Goal: Information Seeking & Learning: Check status

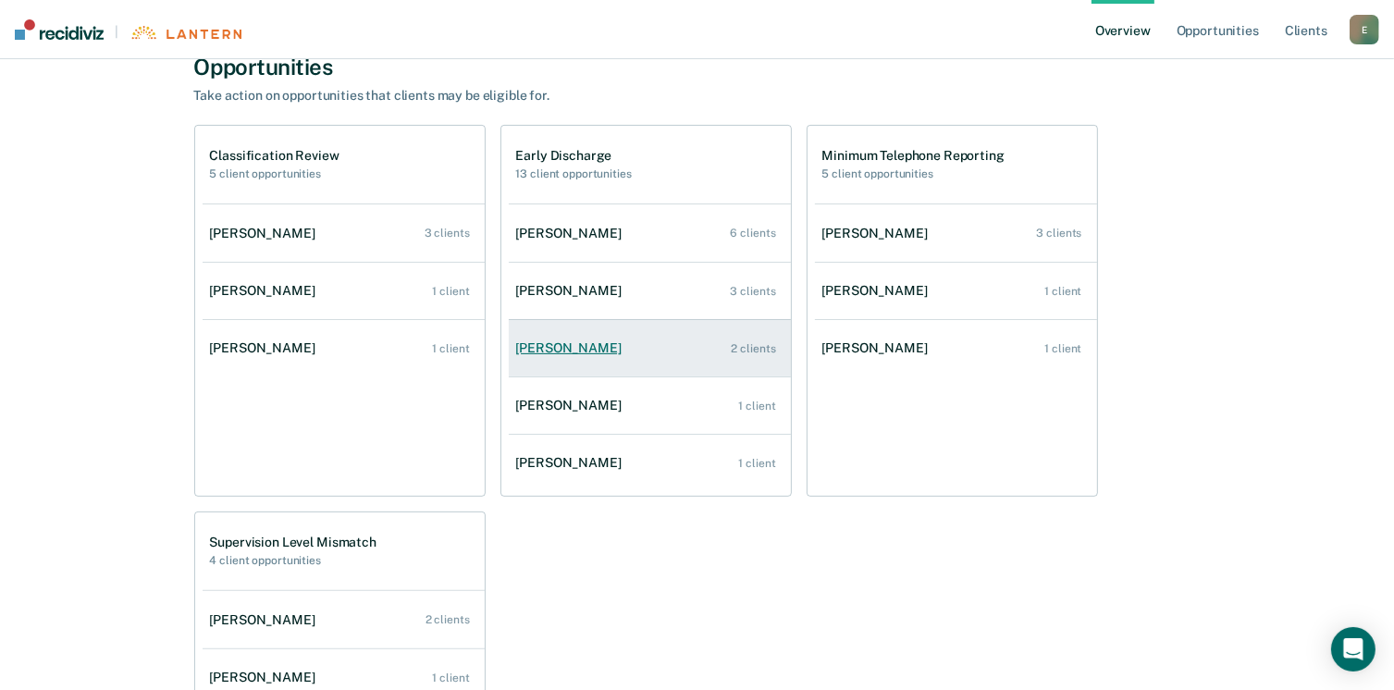
scroll to position [370, 0]
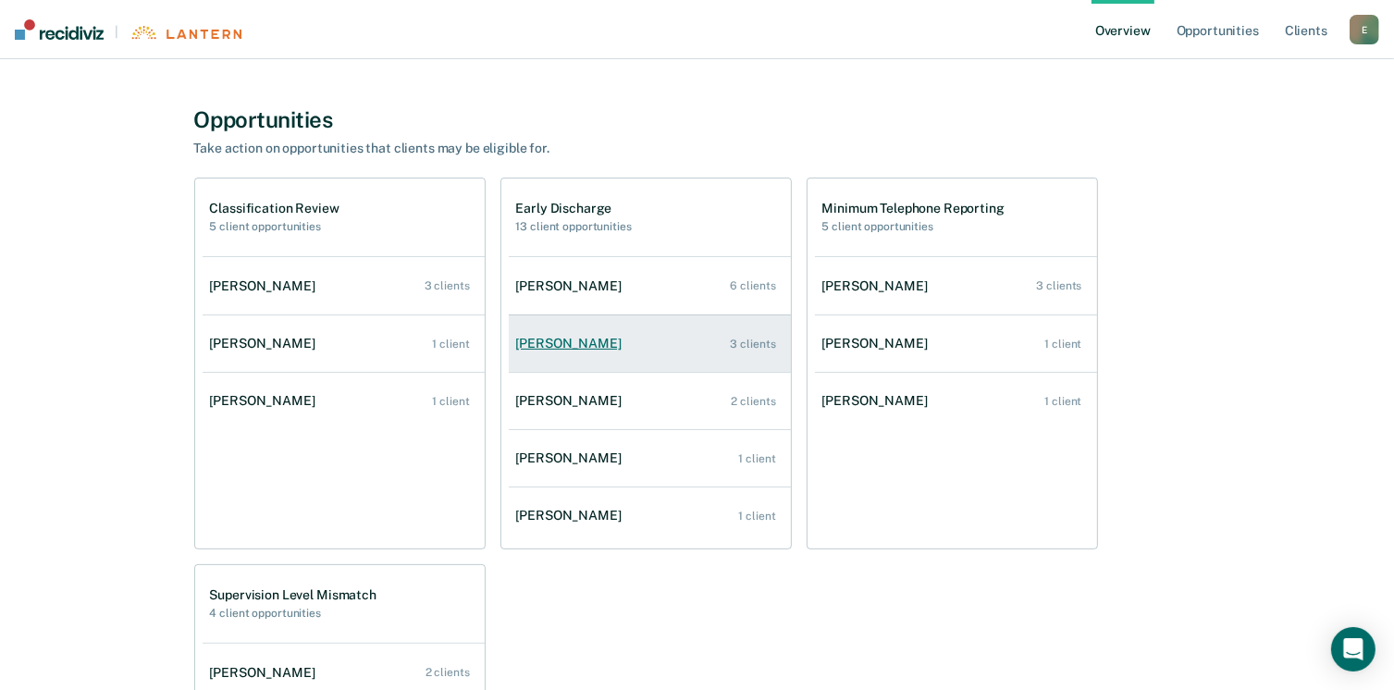
click at [664, 349] on link "[PERSON_NAME] 3 clients" at bounding box center [650, 343] width 282 height 53
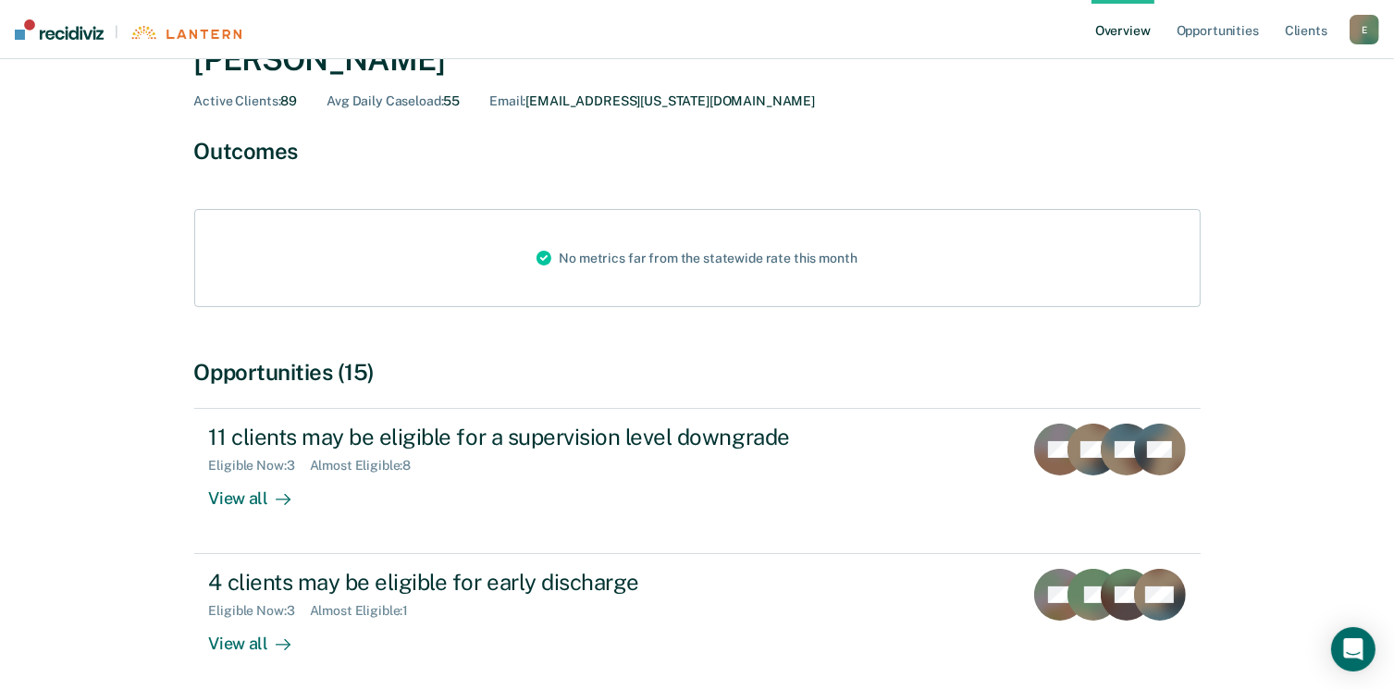
scroll to position [198, 0]
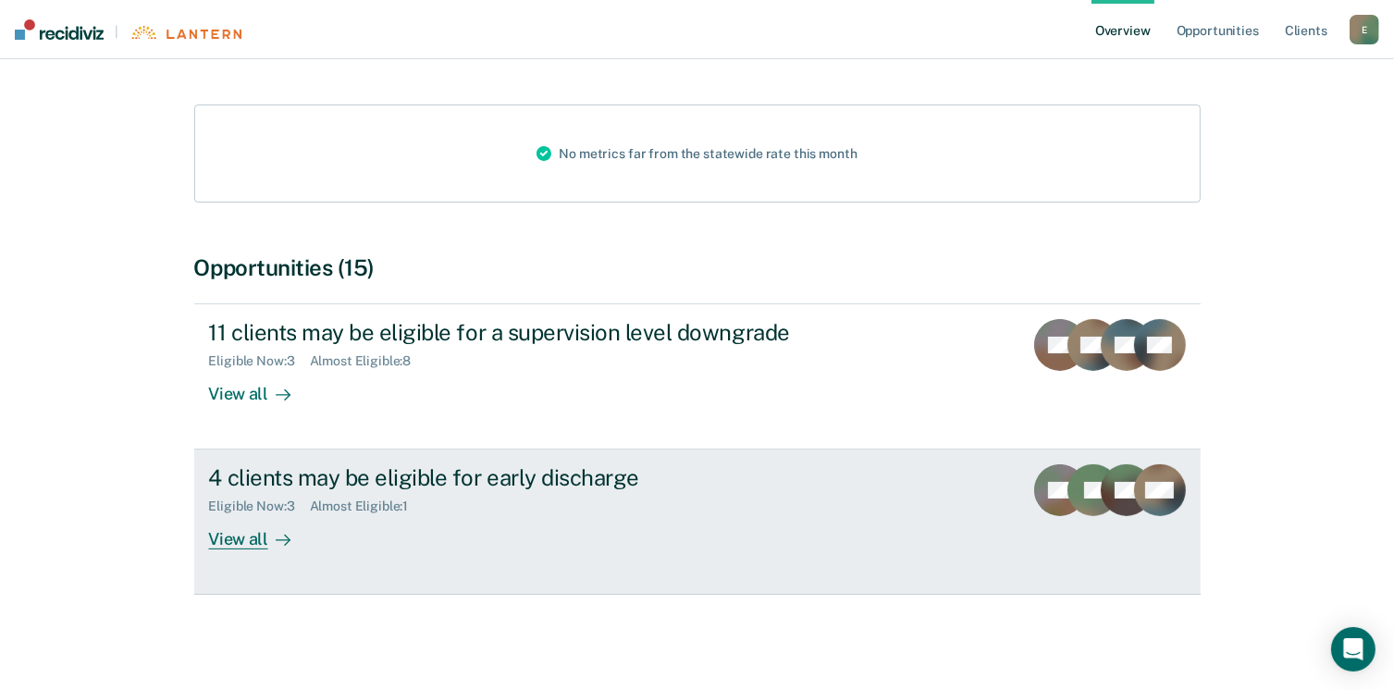
click at [591, 475] on div "4 clients may be eligible for early discharge" at bounding box center [534, 477] width 650 height 27
